Goal: Information Seeking & Learning: Compare options

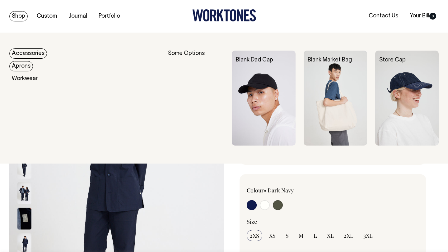
click at [23, 67] on link "Aprons" at bounding box center [21, 66] width 24 height 10
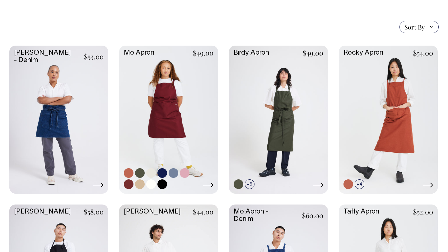
click at [162, 111] on link at bounding box center [168, 119] width 99 height 147
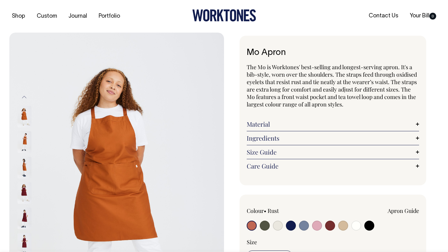
click at [332, 228] on input "radio" at bounding box center [330, 226] width 10 height 10
radio input "true"
select select "Burgundy"
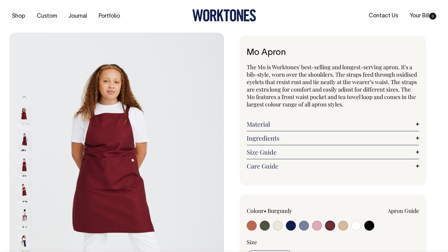
click at [315, 226] on input "radio" at bounding box center [317, 226] width 10 height 10
radio input "true"
select select "Pink"
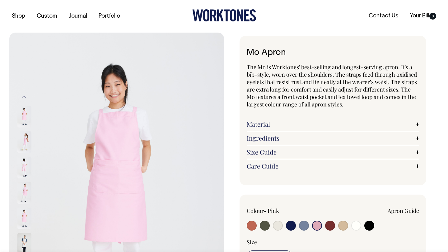
click at [329, 225] on input "radio" at bounding box center [330, 226] width 10 height 10
radio input "true"
select select "Burgundy"
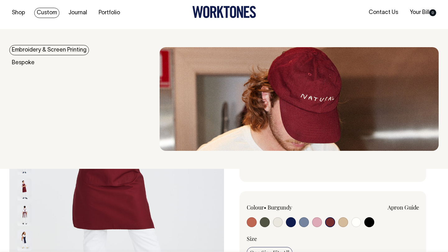
scroll to position [3, 0]
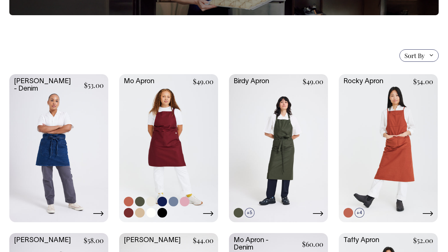
scroll to position [117, 0]
click at [163, 203] on link at bounding box center [162, 202] width 10 height 10
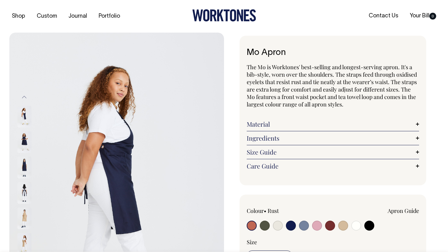
radio input "true"
select select "Dark Navy"
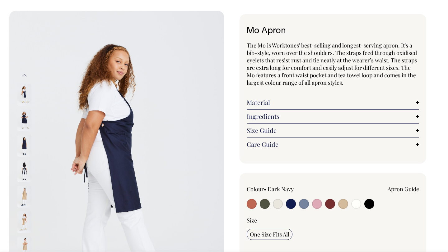
scroll to position [22, 0]
click at [294, 201] on input "radio" at bounding box center [291, 204] width 10 height 10
click at [292, 205] on input "radio" at bounding box center [291, 204] width 10 height 10
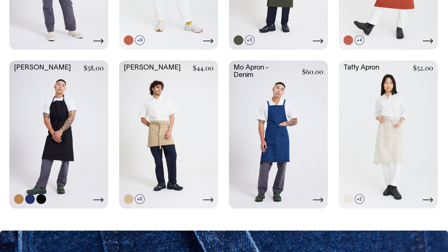
scroll to position [290, 0]
click at [71, 123] on link at bounding box center [58, 134] width 99 height 147
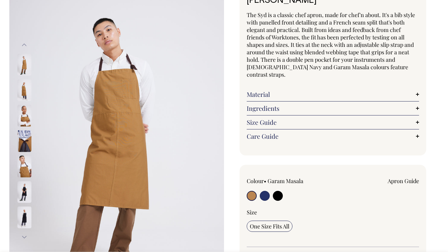
scroll to position [53, 0]
click at [262, 191] on input "radio" at bounding box center [265, 196] width 10 height 10
radio input "true"
select select "French Navy"
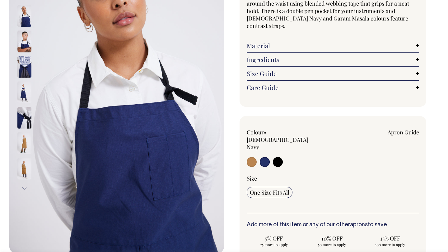
scroll to position [101, 0]
click at [254, 157] on input "radio" at bounding box center [252, 162] width 10 height 10
radio input "true"
select select "Garam Masala"
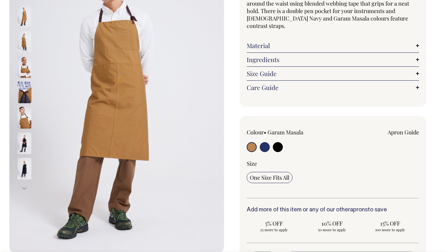
click at [267, 142] on input "radio" at bounding box center [265, 147] width 10 height 10
radio input "true"
select select "[DEMOGRAPHIC_DATA] Navy"
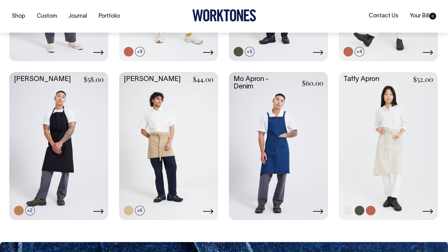
scroll to position [279, 0]
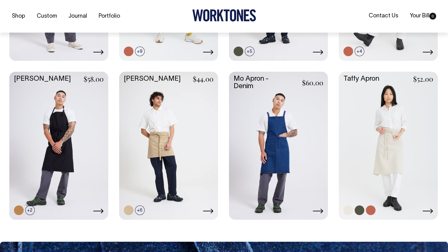
click at [394, 126] on link at bounding box center [388, 145] width 99 height 147
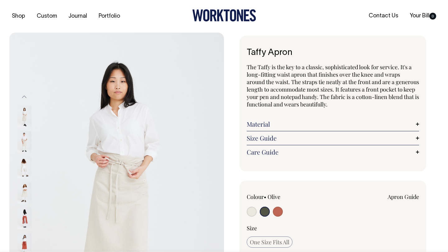
click at [275, 211] on input "radio" at bounding box center [278, 212] width 10 height 10
radio input "true"
select select "Rust"
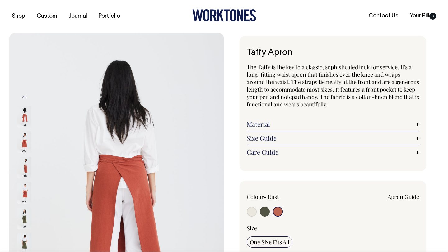
click at [266, 212] on input "radio" at bounding box center [265, 212] width 10 height 10
radio input "true"
select select "Olive"
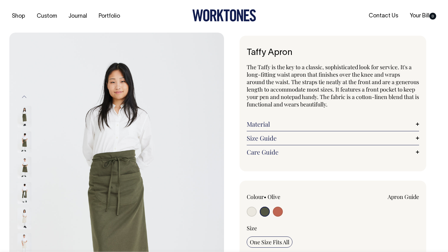
click at [253, 213] on input "radio" at bounding box center [252, 212] width 10 height 10
radio input "true"
radio input "false"
select select "Natural"
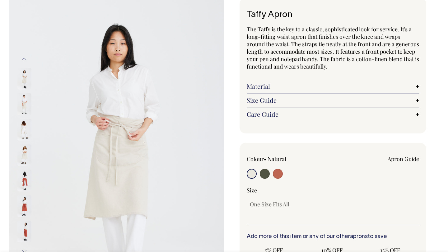
scroll to position [38, 0]
click at [280, 174] on input "radio" at bounding box center [278, 174] width 10 height 10
radio input "true"
select select "Rust"
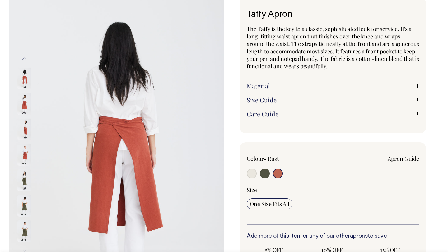
click at [266, 174] on input "radio" at bounding box center [265, 174] width 10 height 10
radio input "true"
select select "Olive"
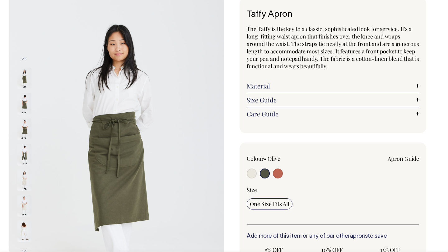
click at [250, 174] on input "radio" at bounding box center [252, 174] width 10 height 10
radio input "true"
radio input "false"
select select "Natural"
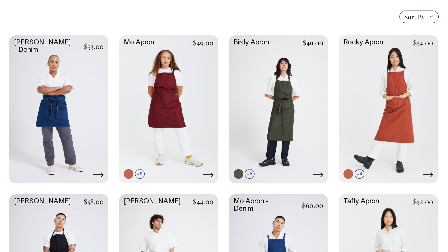
scroll to position [156, 0]
click at [70, 91] on link at bounding box center [58, 108] width 99 height 147
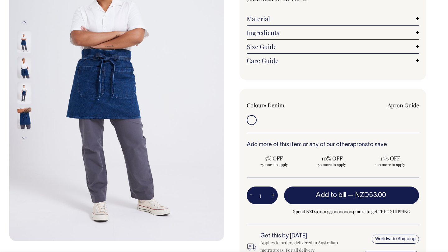
scroll to position [113, 0]
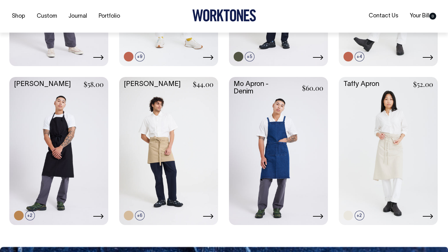
scroll to position [274, 0]
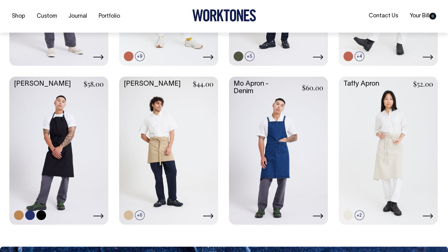
click at [57, 146] on link at bounding box center [58, 150] width 99 height 147
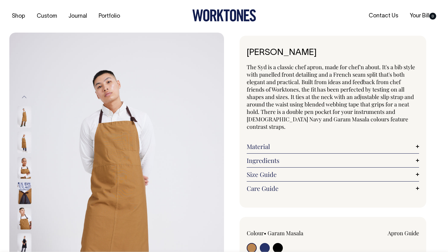
click at [281, 243] on input "radio" at bounding box center [278, 248] width 10 height 10
radio input "true"
select select "Black"
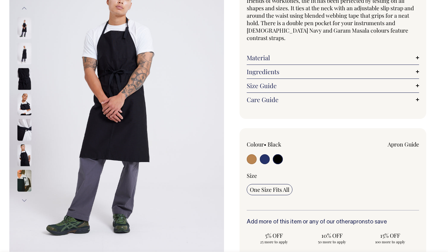
scroll to position [89, 0]
click at [24, 24] on img at bounding box center [24, 28] width 14 height 22
click at [26, 55] on img at bounding box center [24, 53] width 14 height 22
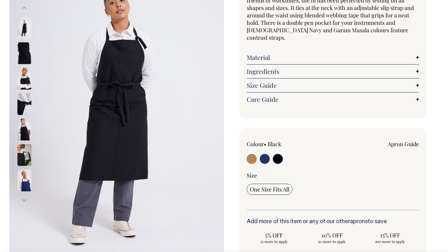
click at [25, 64] on img at bounding box center [24, 53] width 14 height 22
click at [25, 100] on img at bounding box center [24, 105] width 14 height 22
click at [28, 136] on img at bounding box center [24, 130] width 14 height 22
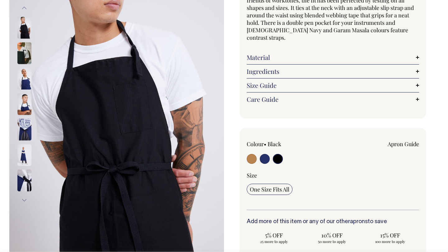
click at [27, 155] on div at bounding box center [32, 104] width 31 height 1045
click at [14, 82] on img at bounding box center [116, 104] width 215 height 322
click at [28, 81] on img at bounding box center [24, 79] width 14 height 22
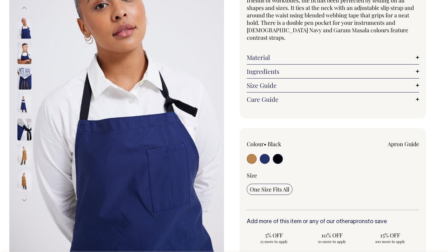
click at [263, 154] on input "radio" at bounding box center [265, 159] width 10 height 10
radio input "true"
select select "[DEMOGRAPHIC_DATA] Navy"
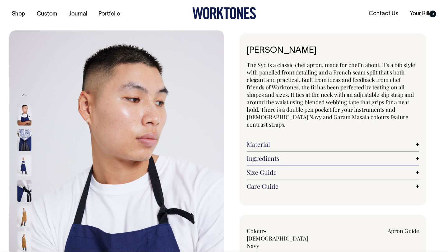
scroll to position [0, 0]
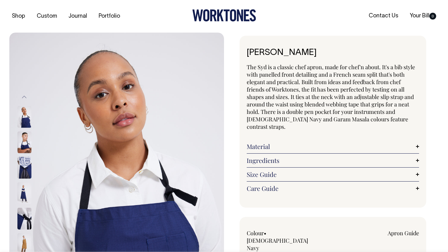
select select "[DEMOGRAPHIC_DATA] Navy"
